Goal: Task Accomplishment & Management: Manage account settings

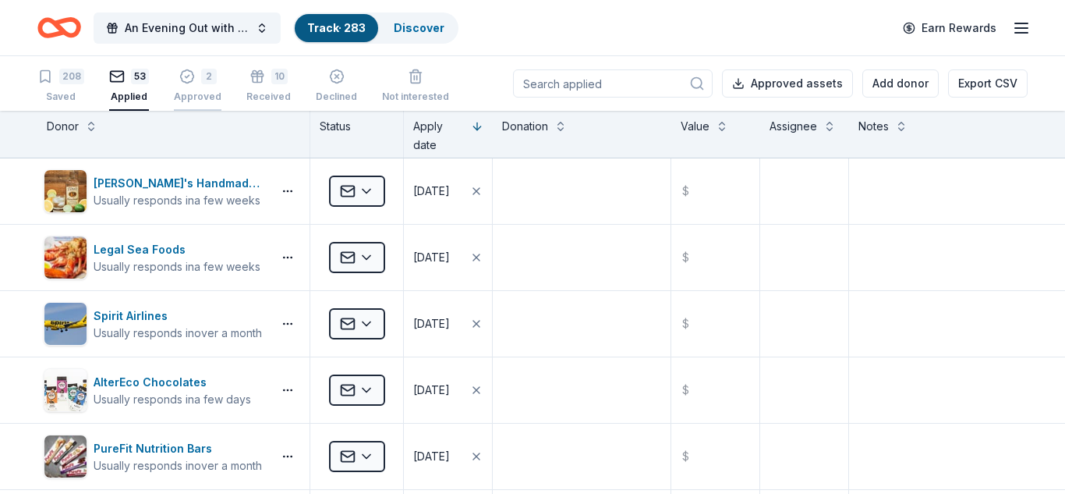
click at [203, 82] on div "2" at bounding box center [209, 77] width 16 height 16
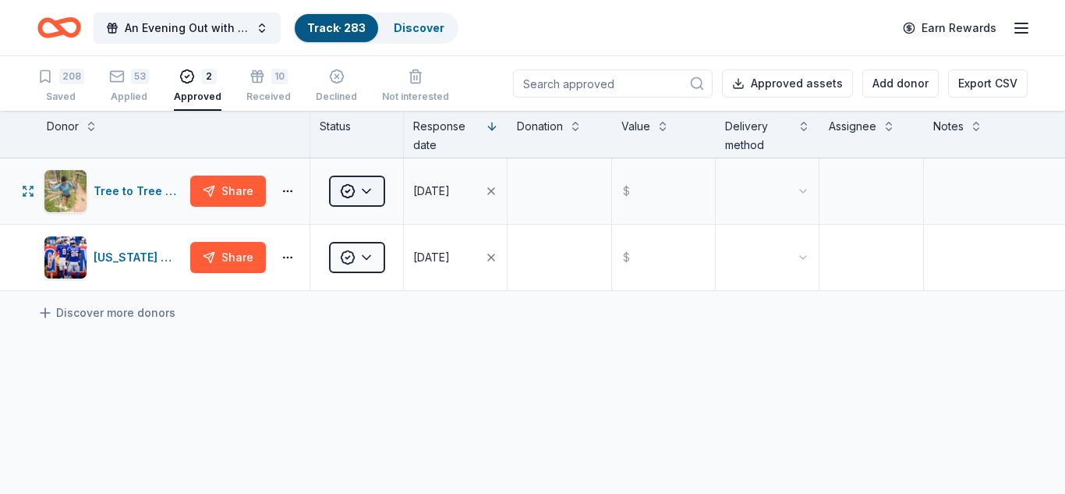
click at [364, 192] on html "An Evening Out with The Pride Center of NJ Track · 283 Discover Earn Rewards 20…" at bounding box center [532, 247] width 1065 height 494
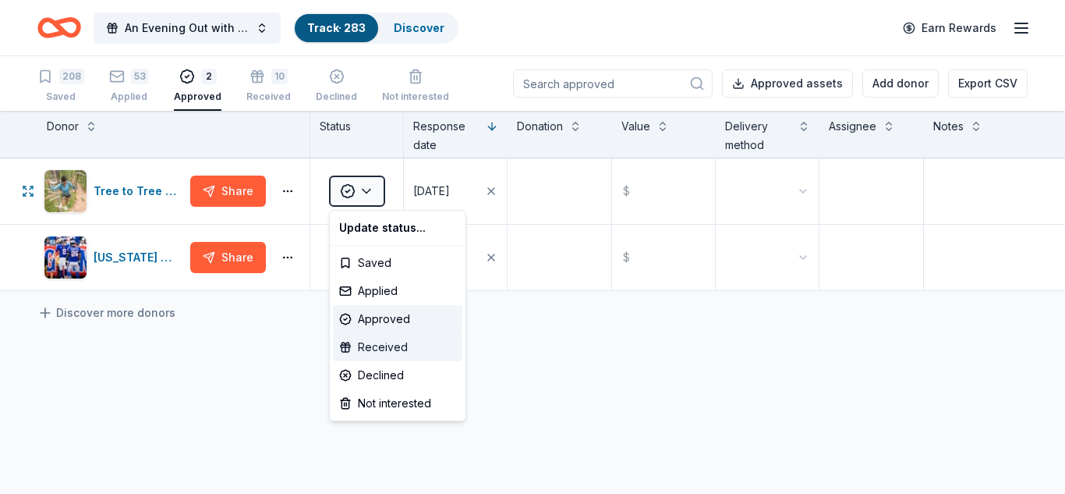
click at [373, 352] on div "Received" at bounding box center [397, 347] width 129 height 28
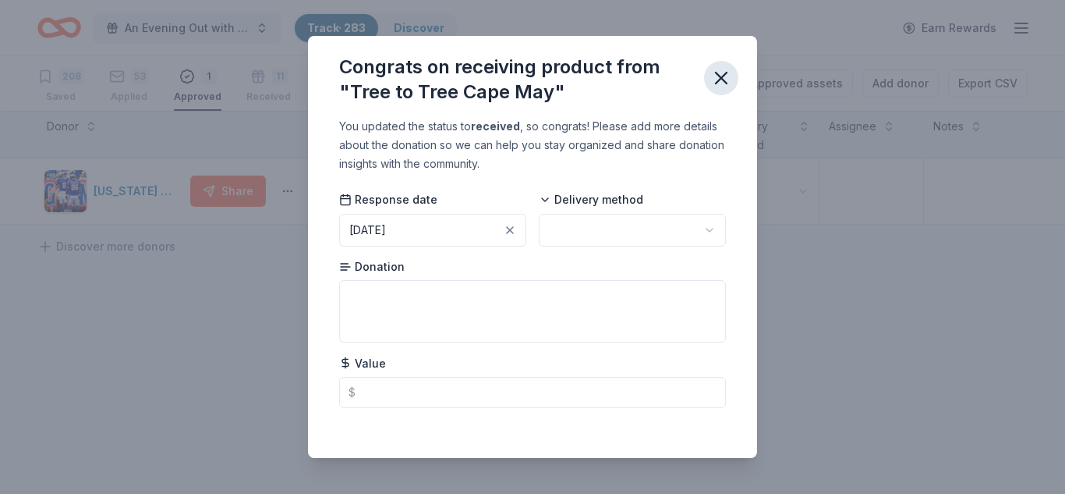
click at [719, 75] on icon "button" at bounding box center [721, 78] width 11 height 11
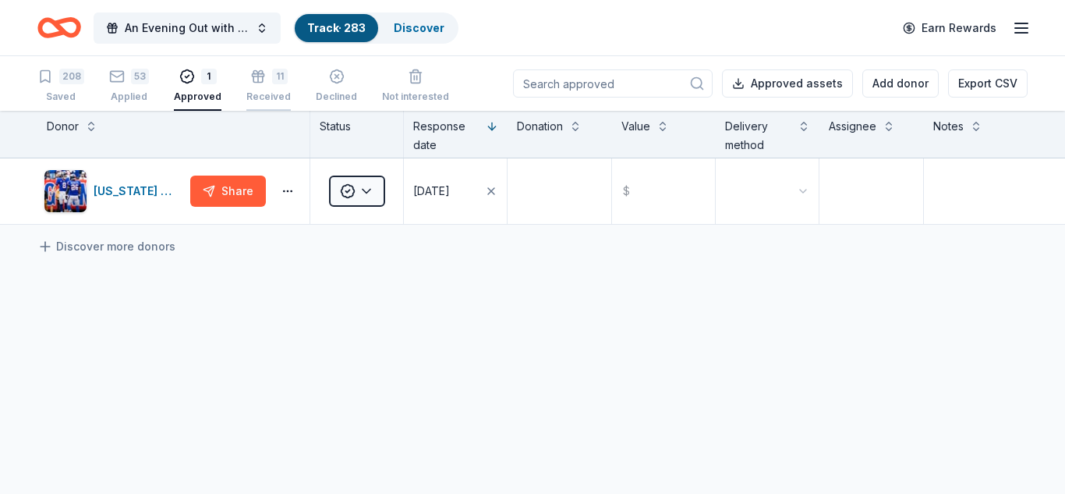
click at [264, 76] on div "11" at bounding box center [268, 68] width 44 height 16
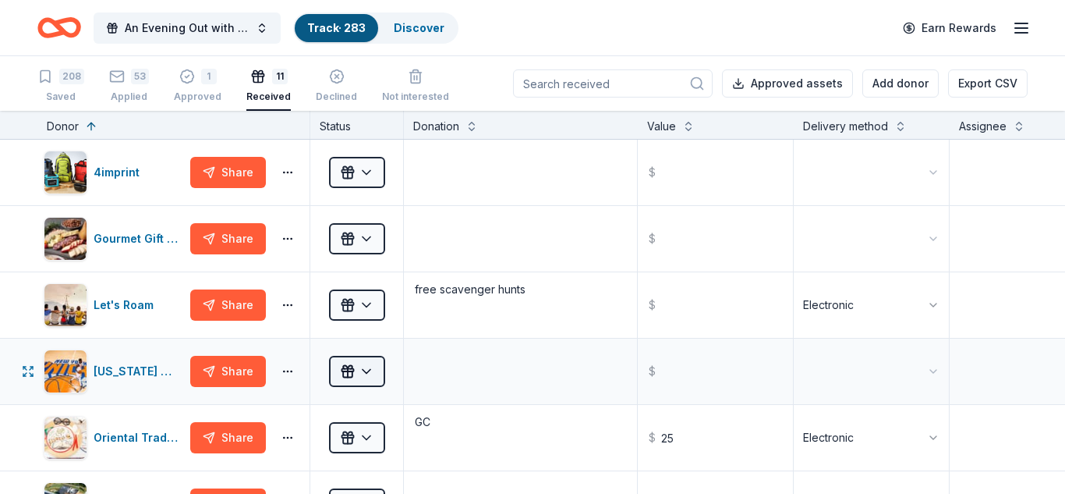
click at [365, 372] on html "An Evening Out with The Pride Center of NJ Track · 283 Discover Earn Rewards 20…" at bounding box center [532, 247] width 1065 height 494
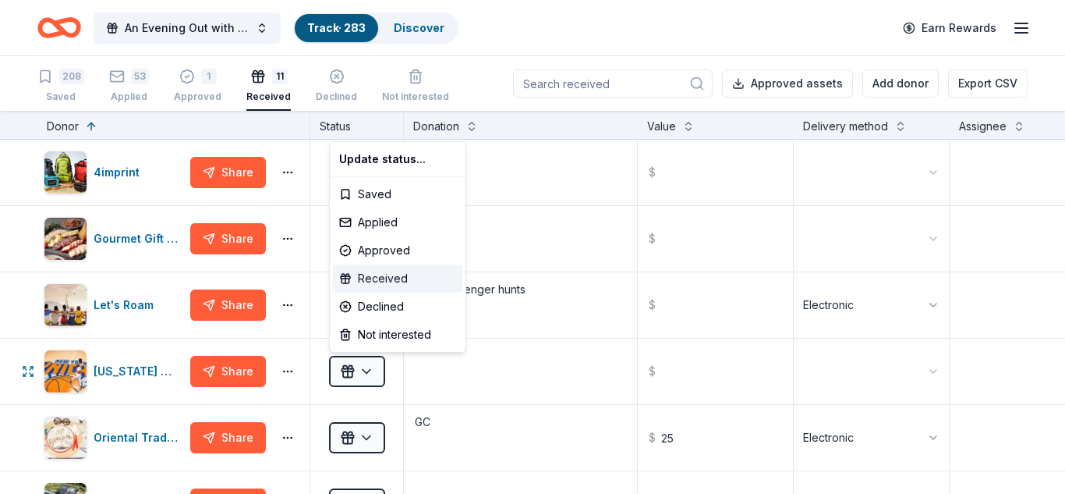
click at [390, 276] on div "Received" at bounding box center [397, 278] width 129 height 28
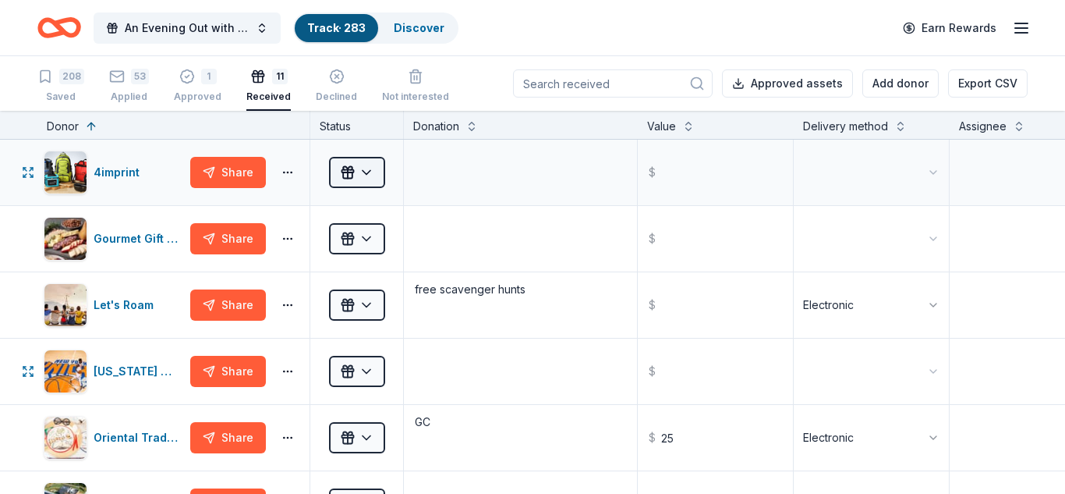
click at [369, 175] on html "An Evening Out with The Pride Center of NJ Track · 283 Discover Earn Rewards 20…" at bounding box center [532, 247] width 1065 height 494
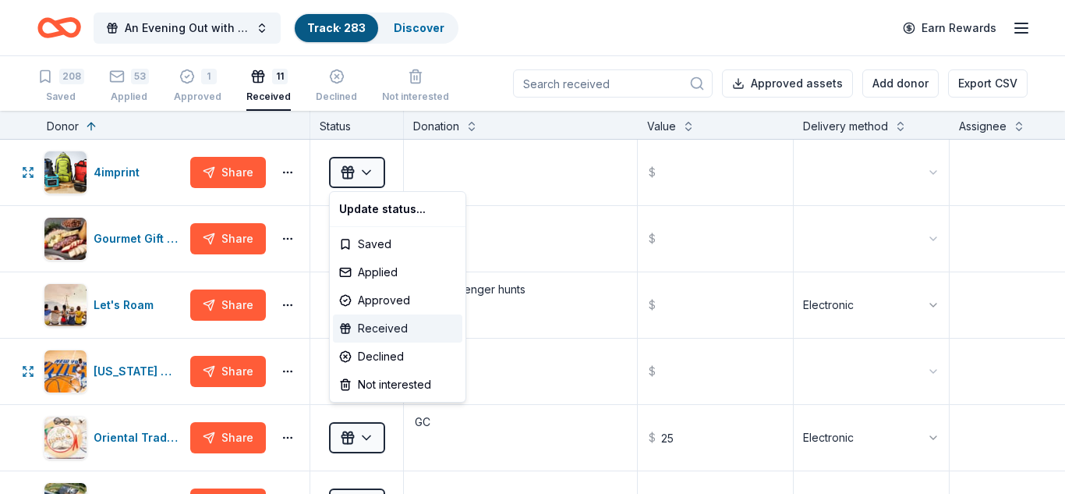
click at [380, 329] on div "Received" at bounding box center [397, 328] width 129 height 28
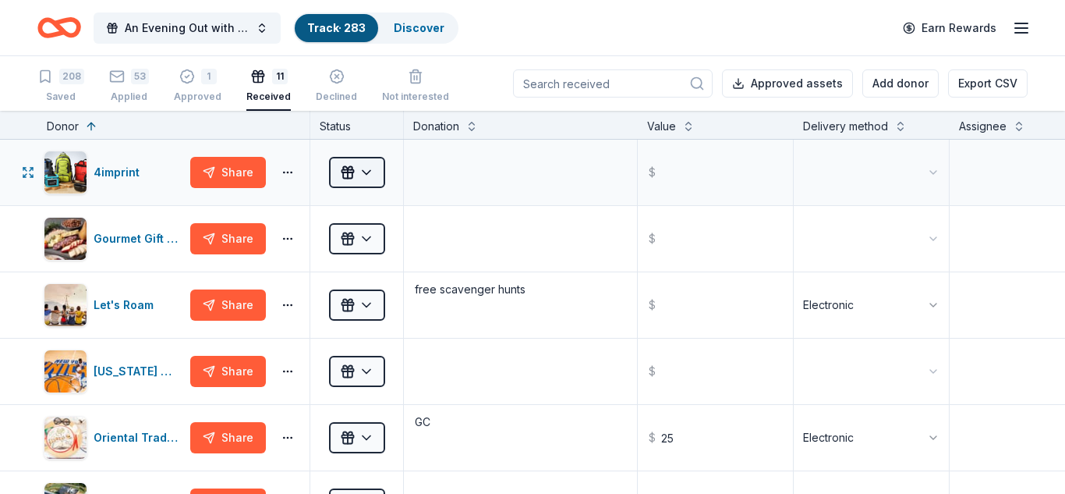
click at [367, 174] on html "An Evening Out with The Pride Center of NJ Track · 283 Discover Earn Rewards 20…" at bounding box center [532, 247] width 1065 height 494
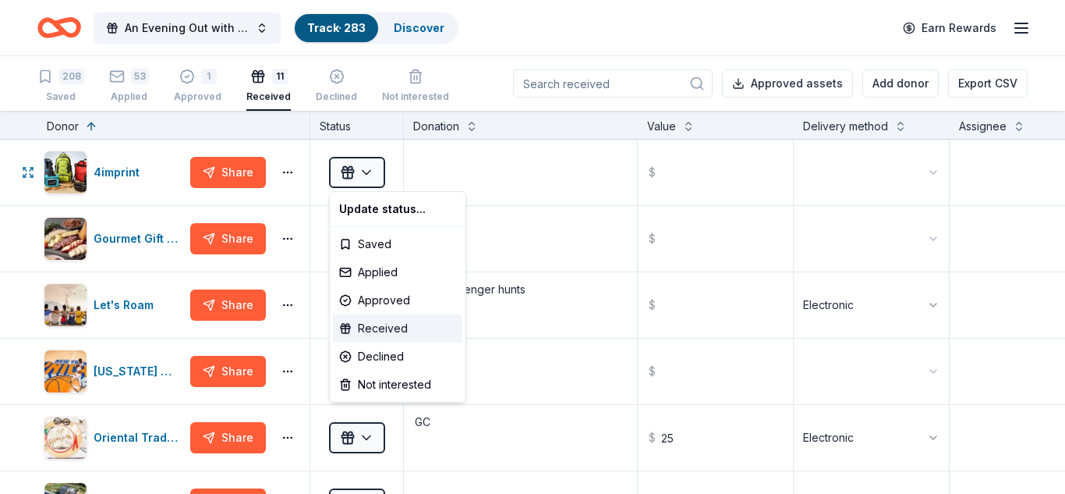
click at [379, 331] on div "Received" at bounding box center [397, 328] width 129 height 28
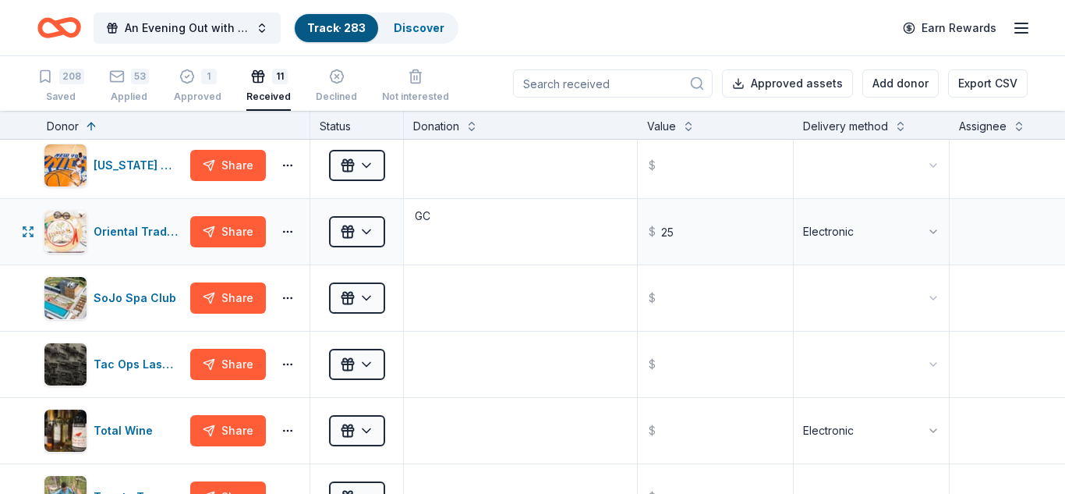
scroll to position [209, 0]
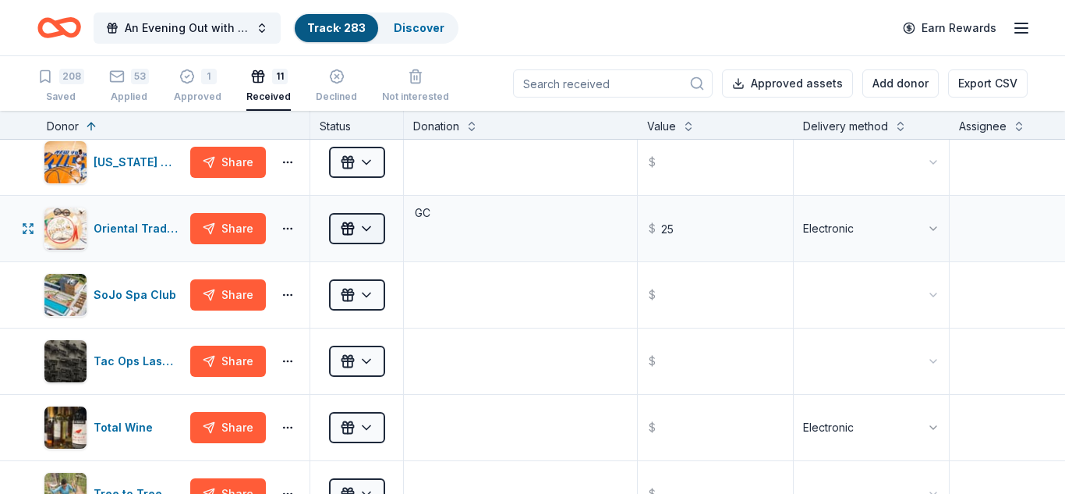
click at [367, 232] on html "An Evening Out with The Pride Center of NJ Track · 283 Discover Earn Rewards 20…" at bounding box center [532, 247] width 1065 height 494
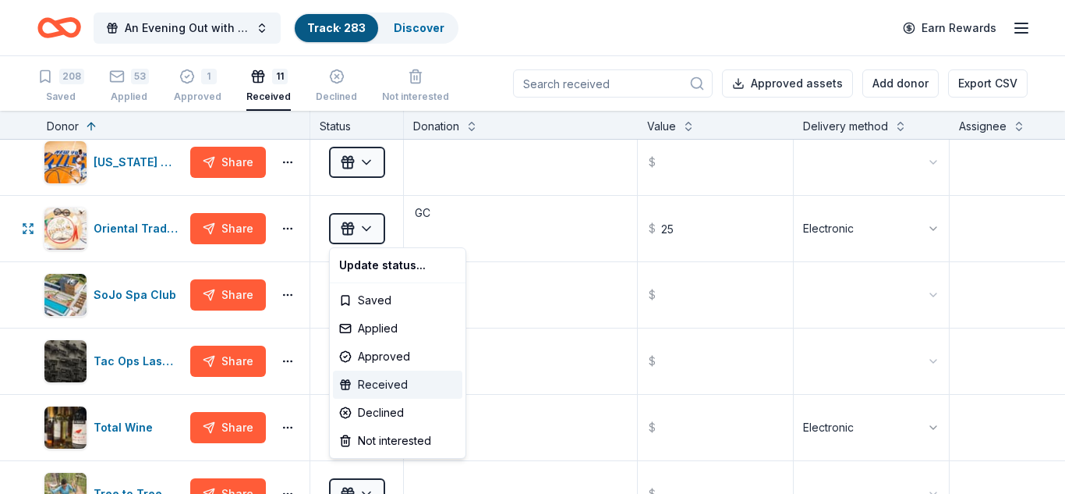
click at [381, 390] on div "Received" at bounding box center [397, 384] width 129 height 28
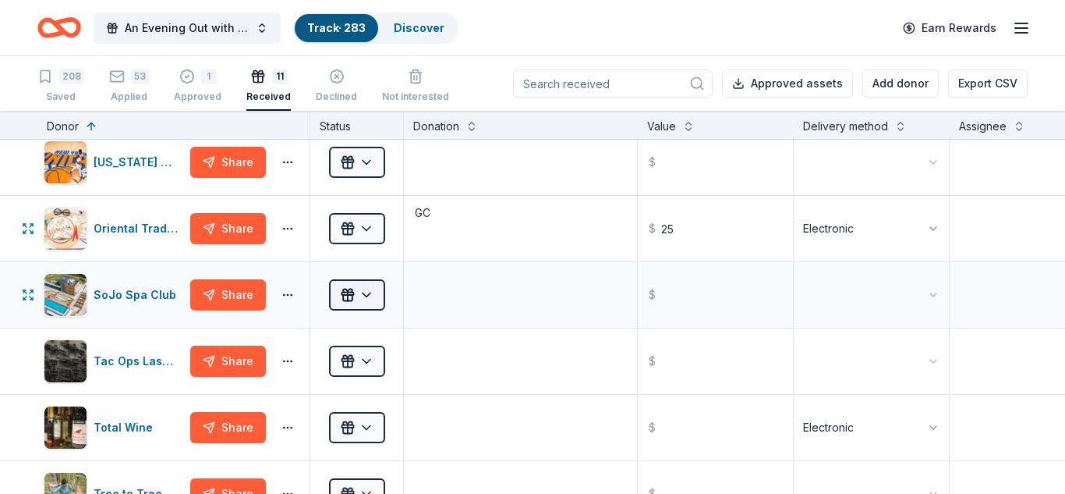
click at [366, 299] on html "An Evening Out with The Pride Center of NJ Track · 283 Discover Earn Rewards 20…" at bounding box center [532, 247] width 1065 height 494
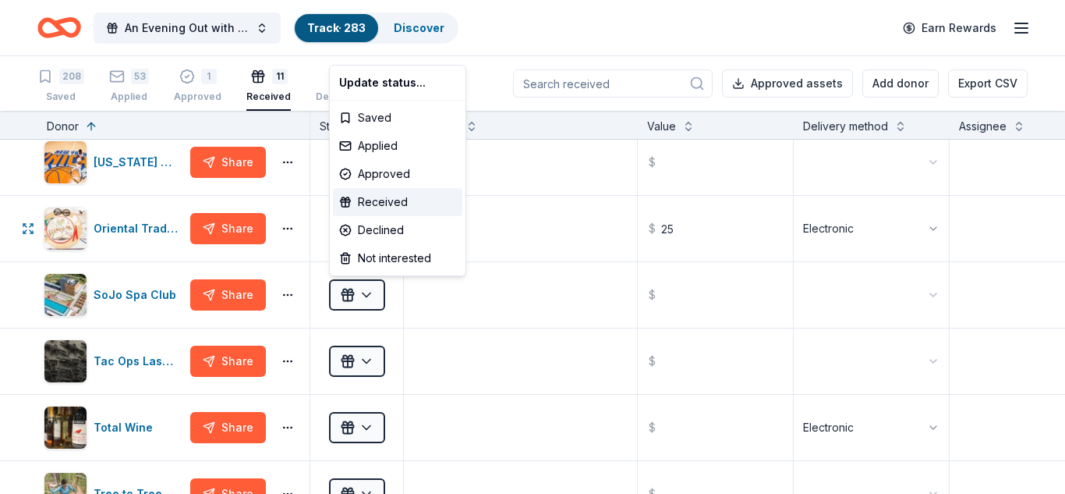
click at [514, 267] on html "An Evening Out with The Pride Center of NJ Track · 283 Discover Earn Rewards 20…" at bounding box center [532, 247] width 1065 height 494
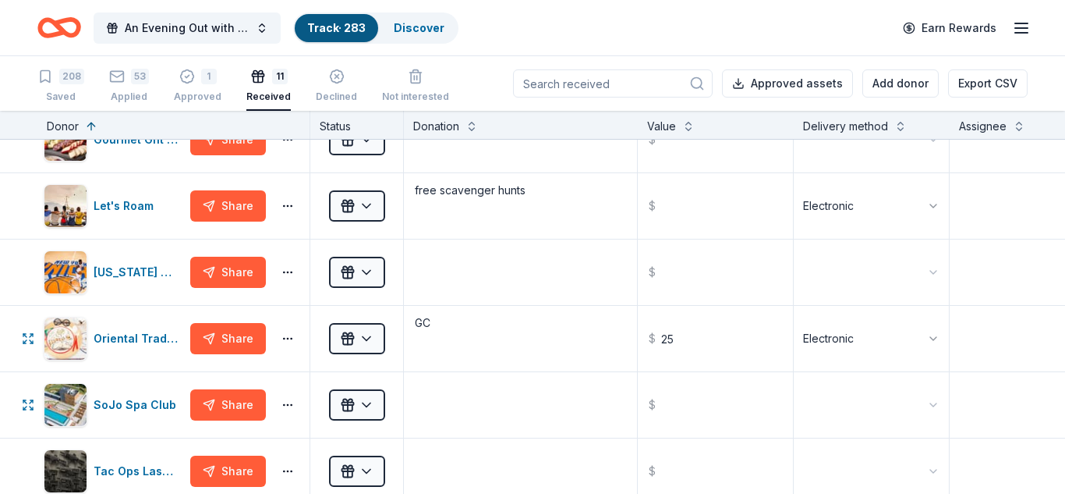
scroll to position [0, 0]
